Goal: Task Accomplishment & Management: Manage account settings

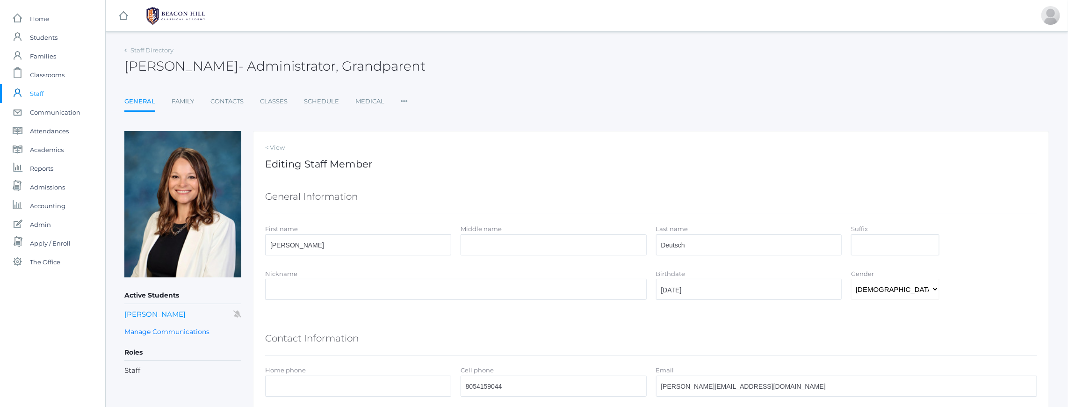
click at [428, 87] on div "Staff Directory Teresa Deutsch - Administrator, Grandparent Teresa Deutsch Admi…" at bounding box center [586, 78] width 925 height 69
click at [363, 63] on span "- Administrator, Grandparent" at bounding box center [332, 66] width 187 height 16
click at [396, 64] on span "- Administrator, Grandparent" at bounding box center [332, 66] width 187 height 16
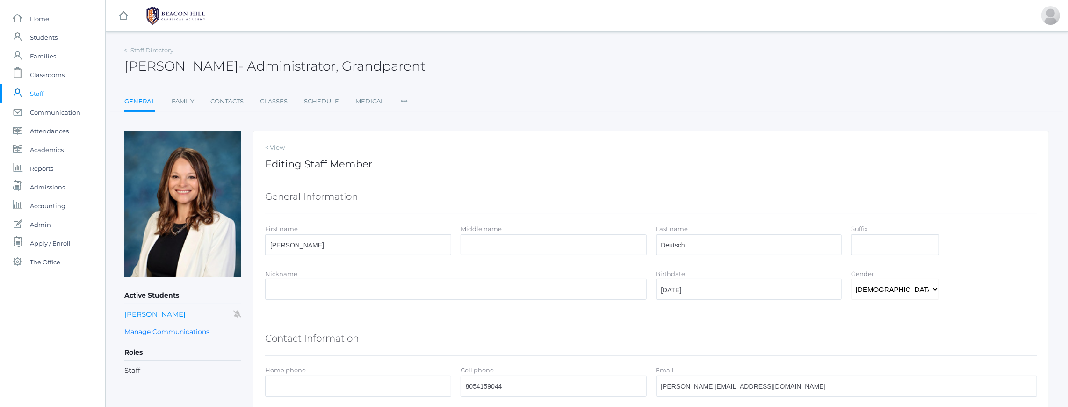
click at [143, 66] on h2 "Teresa Deutsch - Administrator, Grandparent" at bounding box center [274, 66] width 301 height 15
drag, startPoint x: 143, startPoint y: 66, endPoint x: 397, endPoint y: 66, distance: 254.5
click at [397, 66] on h2 "Teresa Deutsch - Administrator, Grandparent" at bounding box center [274, 66] width 301 height 15
click at [397, 66] on span "- Administrator, Grandparent" at bounding box center [332, 66] width 187 height 16
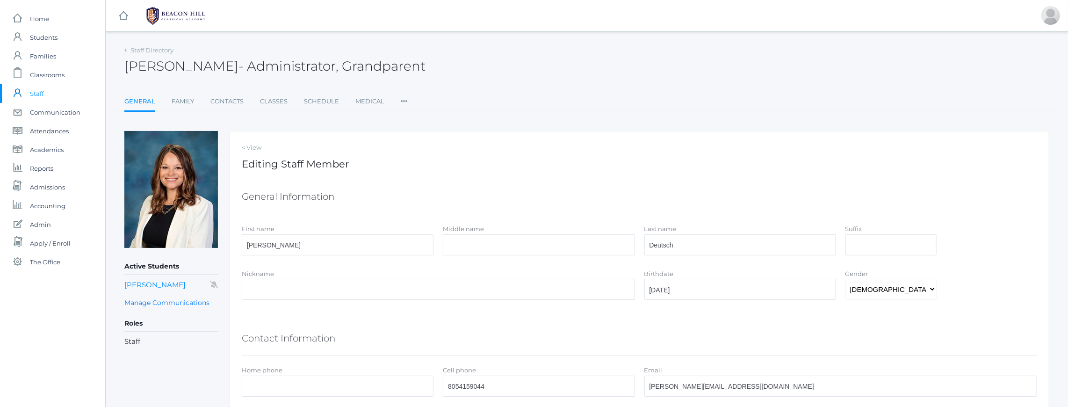
click at [295, 65] on span "- Administrator, Grandparent" at bounding box center [332, 66] width 187 height 16
click at [146, 65] on h2 "Teresa Deutsch - Administrator, Grandparent" at bounding box center [274, 66] width 301 height 15
click at [509, 83] on div "Staff Directory Teresa Deutsch - Administrator, Grandparent Teresa Deutsch Admi…" at bounding box center [586, 78] width 925 height 69
click at [341, 60] on span "- Administrator, Grandparent" at bounding box center [332, 66] width 187 height 16
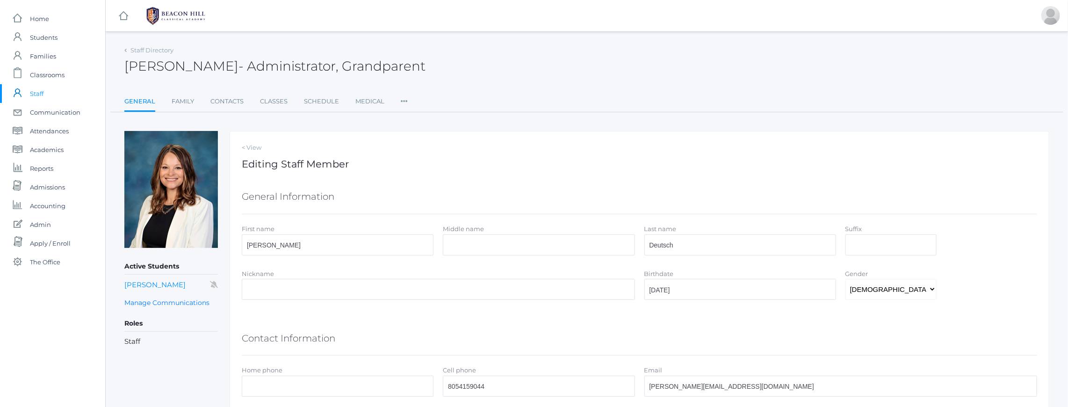
click at [341, 60] on span "- Administrator, Grandparent" at bounding box center [332, 66] width 187 height 16
click at [290, 64] on span "- Administrator, Grandparent" at bounding box center [332, 66] width 187 height 16
click at [359, 66] on span "- Administrator, Grandparent" at bounding box center [332, 66] width 187 height 16
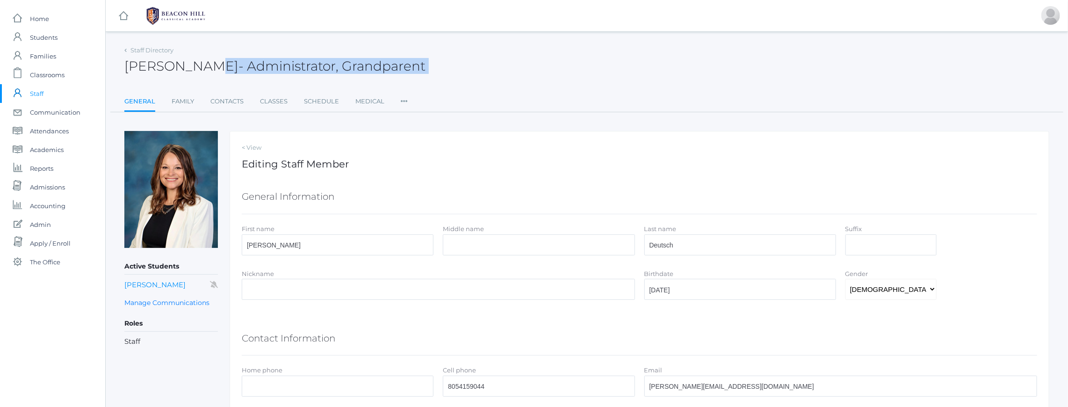
click at [359, 66] on span "- Administrator, Grandparent" at bounding box center [332, 66] width 187 height 16
click at [306, 68] on span "- Administrator, Grandparent" at bounding box center [332, 66] width 187 height 16
click at [142, 101] on link "General" at bounding box center [139, 102] width 31 height 20
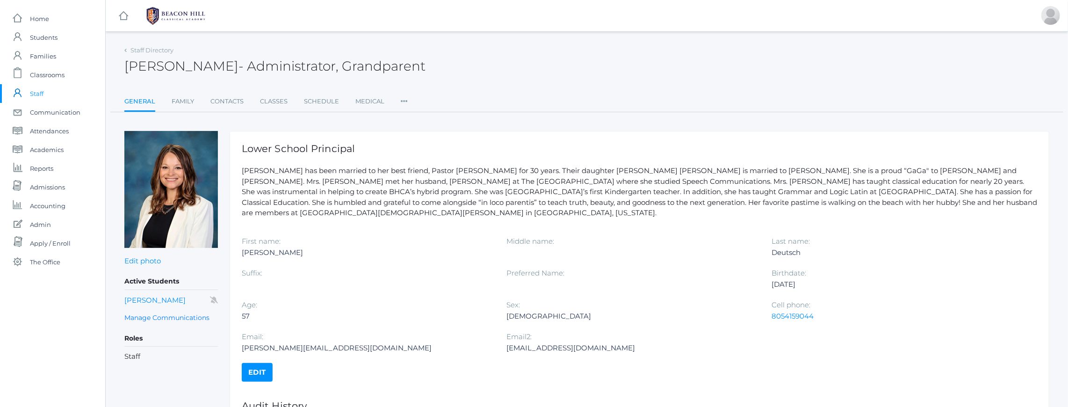
click at [142, 260] on link "Edit photo" at bounding box center [142, 260] width 36 height 9
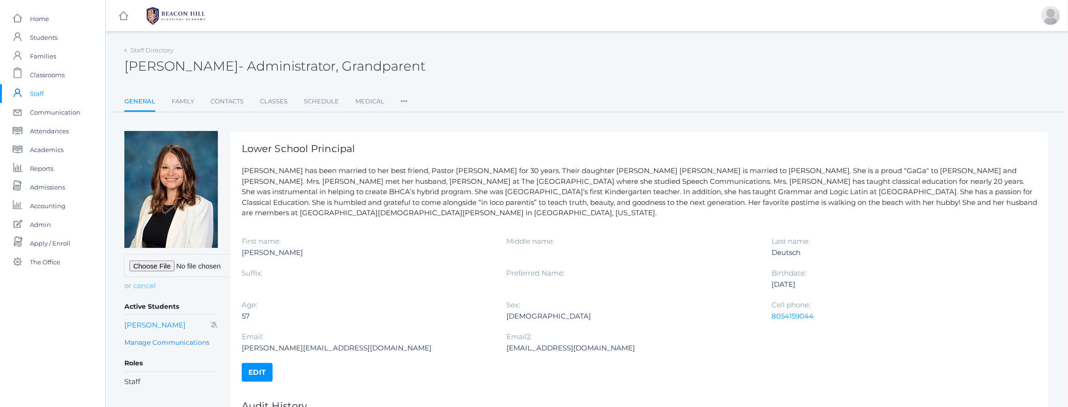
click at [150, 288] on link "or cancel" at bounding box center [139, 286] width 31 height 11
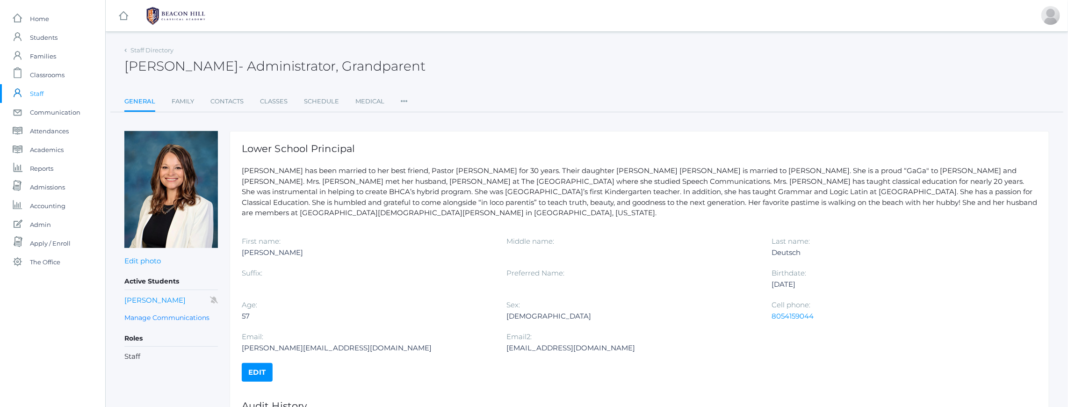
drag, startPoint x: 268, startPoint y: 65, endPoint x: 298, endPoint y: 61, distance: 29.7
click at [268, 65] on span "- Administrator, Grandparent" at bounding box center [332, 66] width 187 height 16
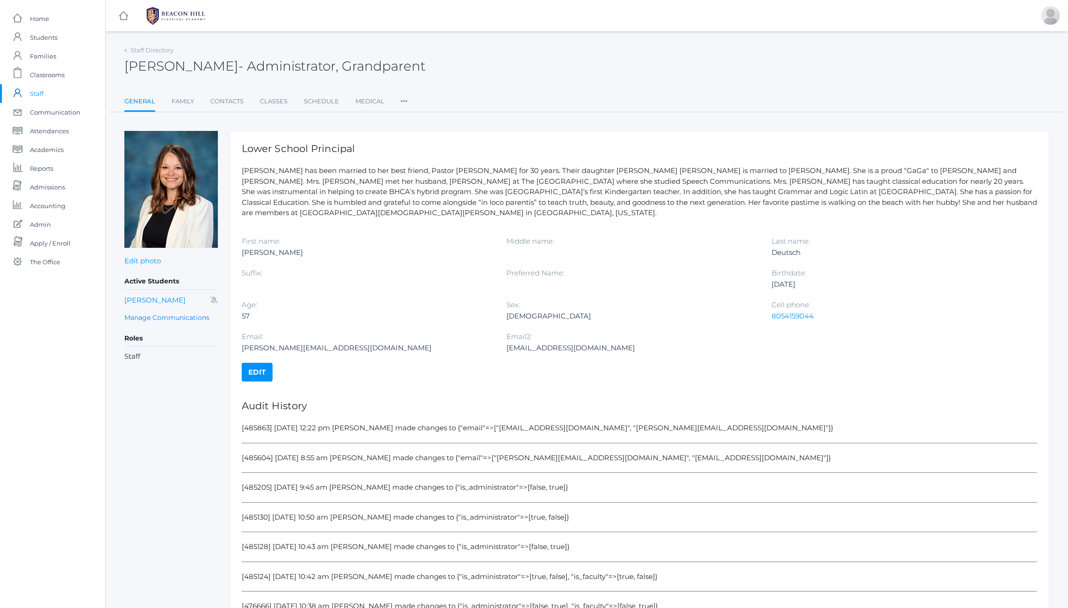
click at [144, 259] on link "Edit photo" at bounding box center [142, 260] width 36 height 9
click at [145, 284] on link "or cancel" at bounding box center [139, 286] width 31 height 11
click at [147, 256] on link "Edit photo" at bounding box center [142, 260] width 36 height 9
